Goal: Information Seeking & Learning: Learn about a topic

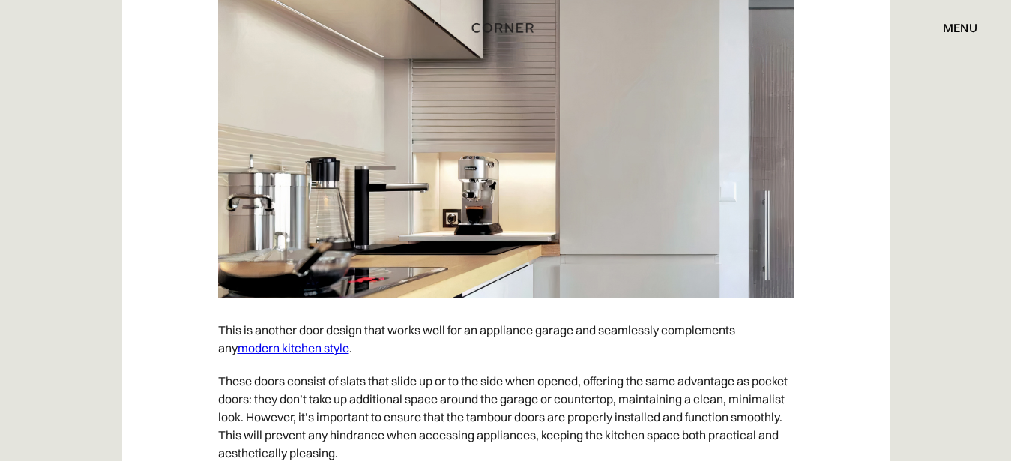
scroll to position [9734, 0]
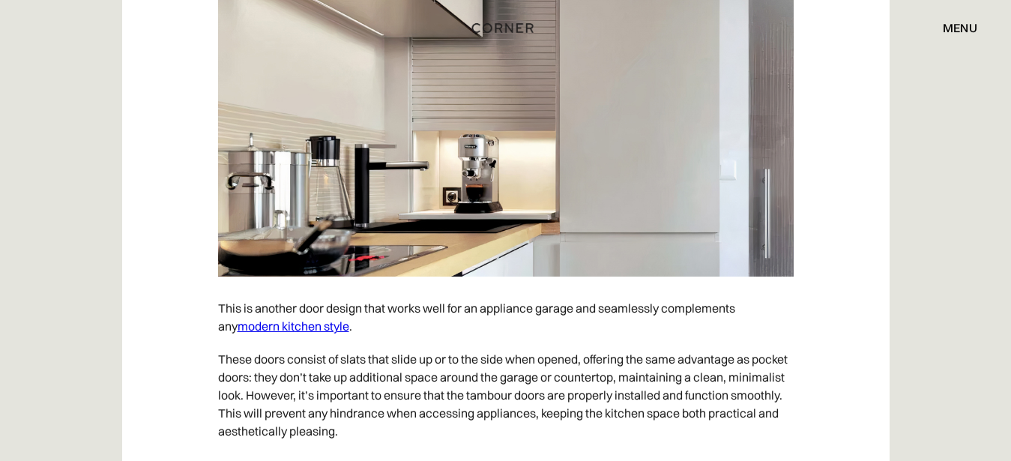
click at [249, 333] on link "modern kitchen style" at bounding box center [293, 325] width 112 height 15
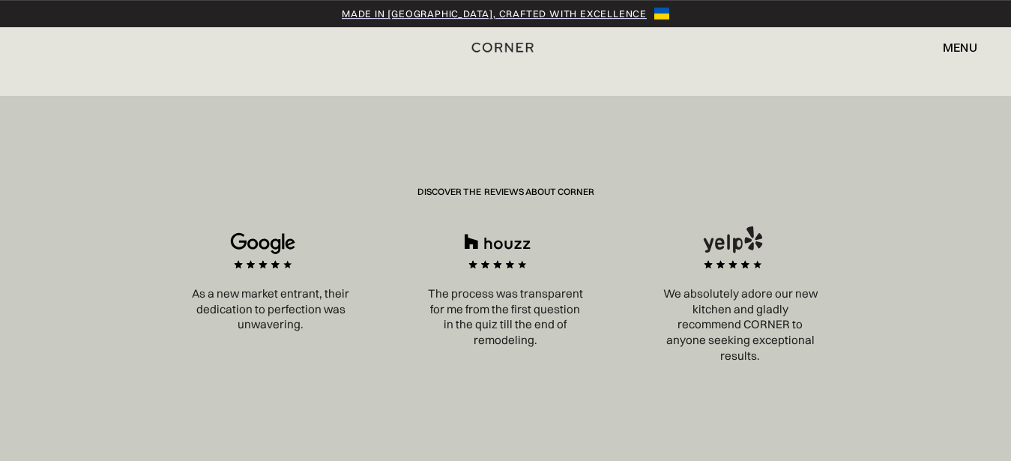
scroll to position [2705, 0]
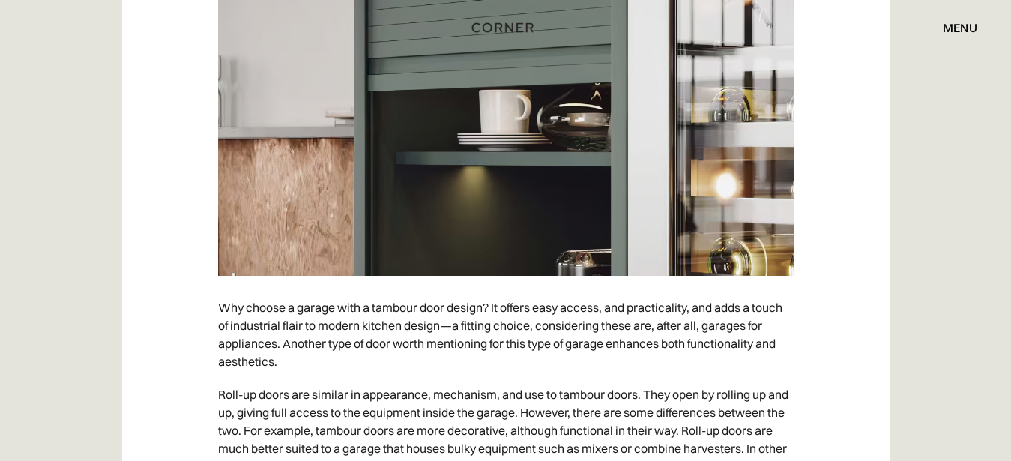
scroll to position [10397, 0]
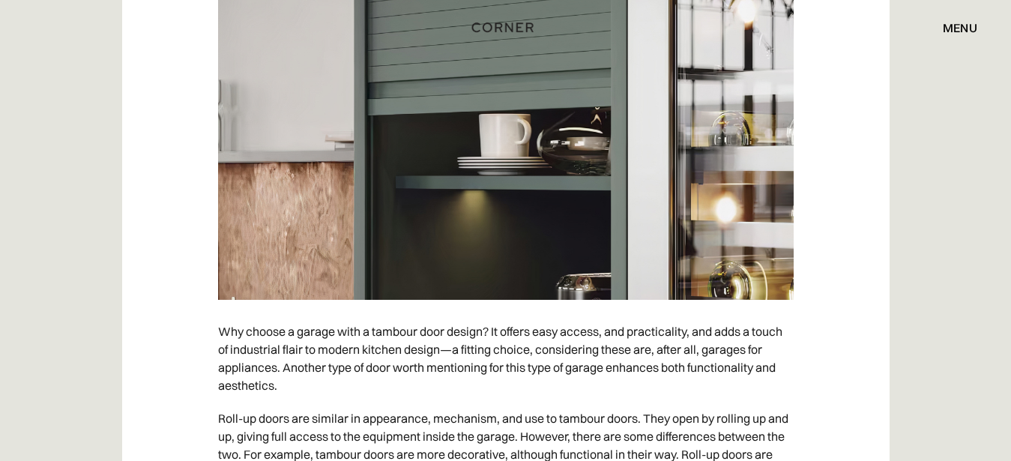
click at [536, 248] on img at bounding box center [505, 97] width 575 height 405
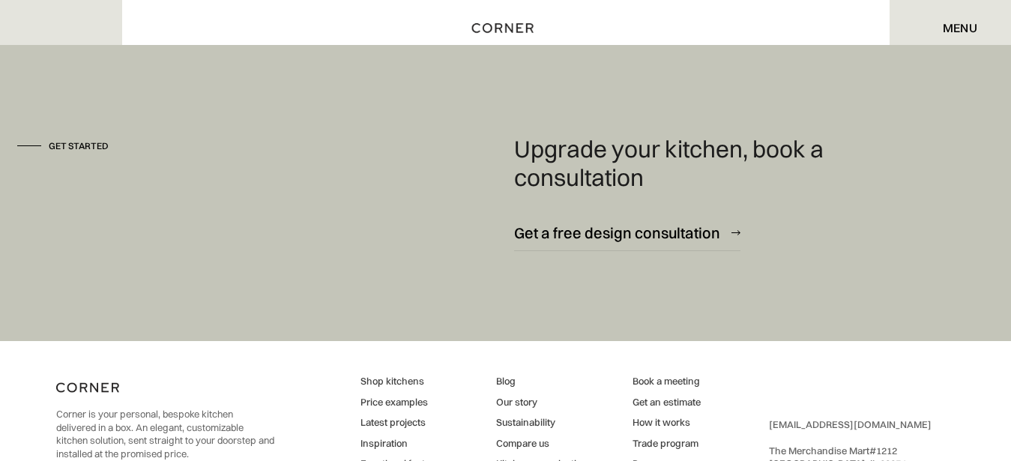
scroll to position [15581, 0]
